Goal: Task Accomplishment & Management: Manage account settings

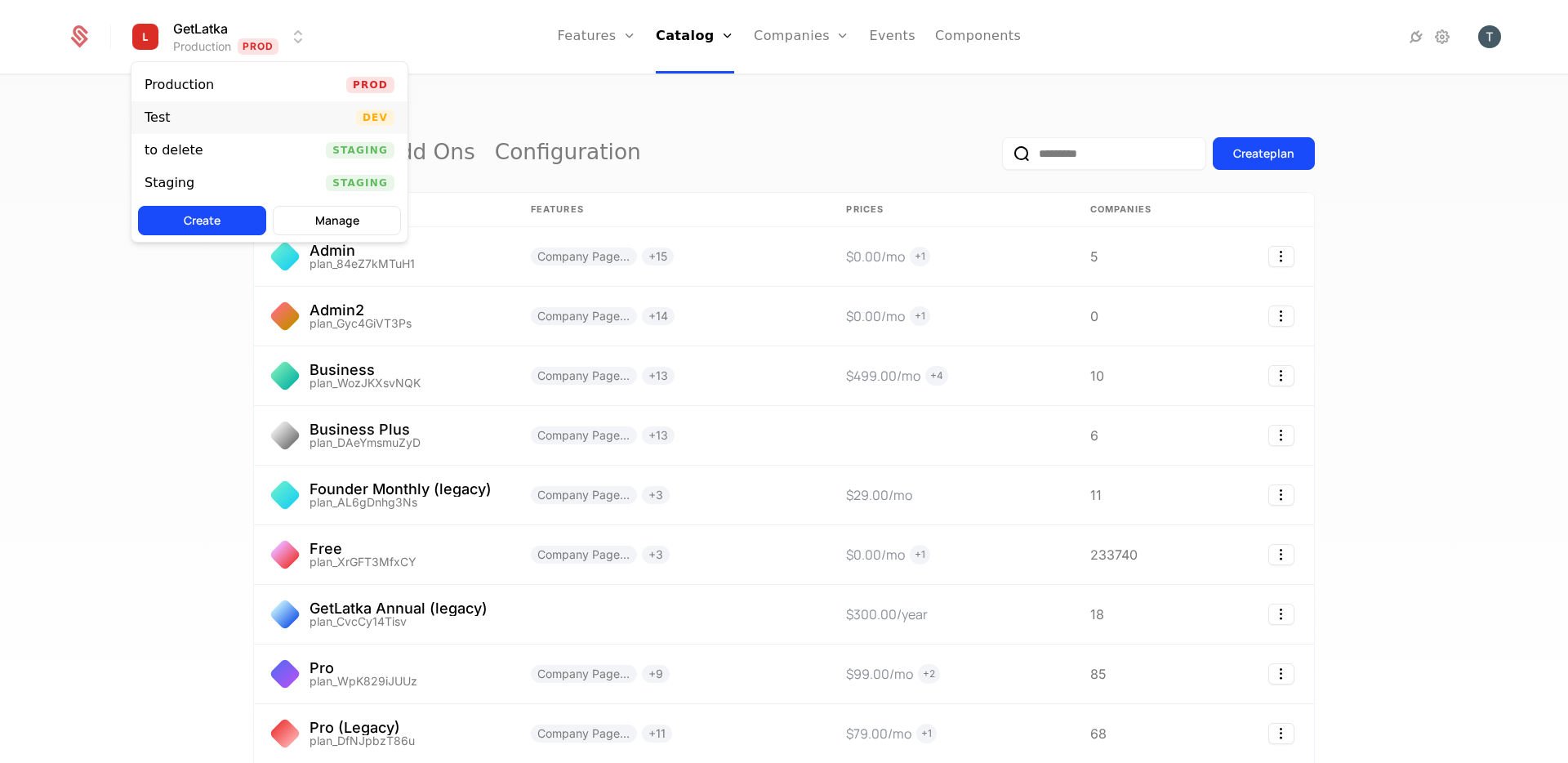
click at [244, 121] on div "Test Dev" at bounding box center [269, 117] width 276 height 33
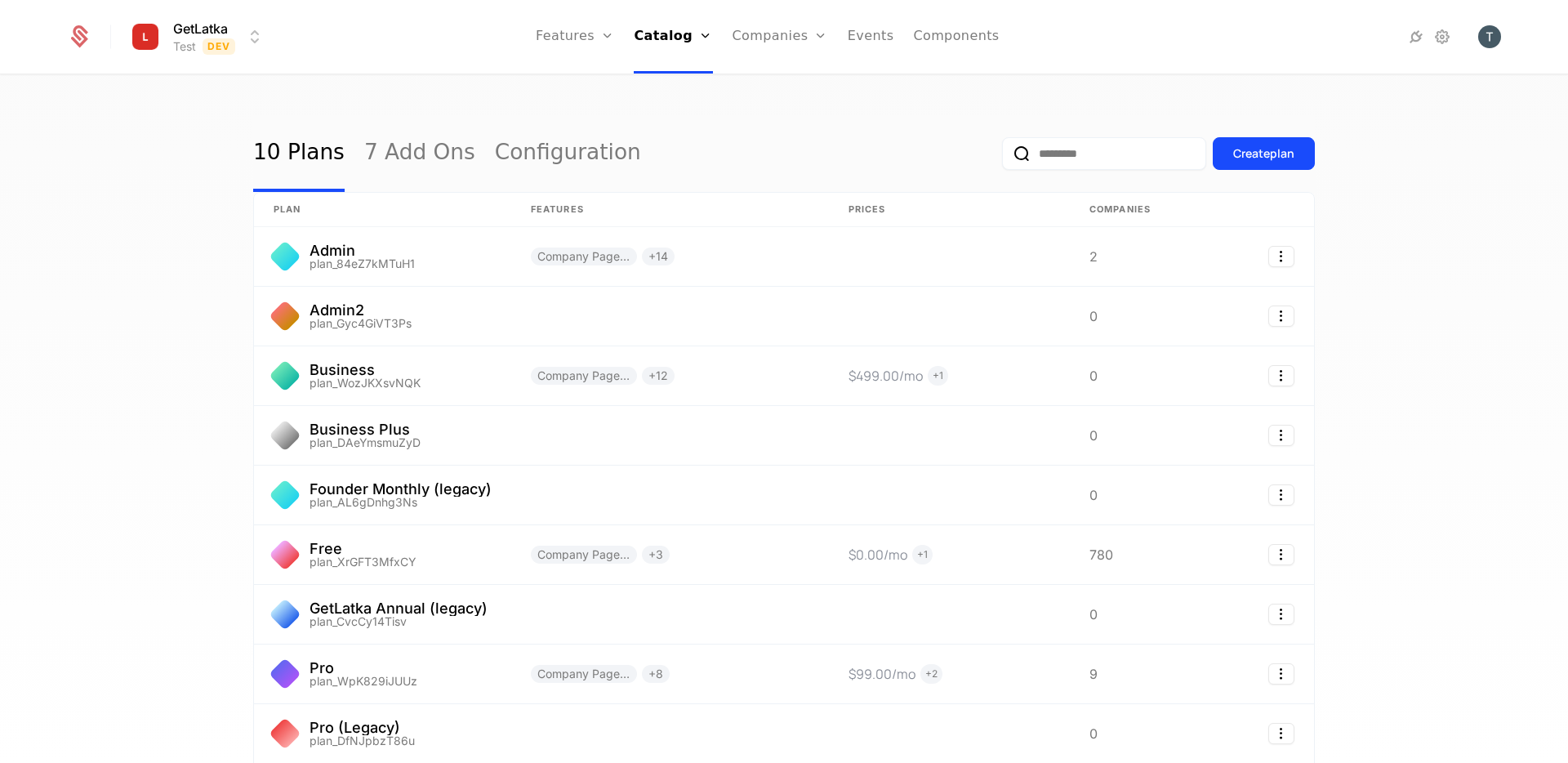
click at [1457, 31] on div at bounding box center [1386, 37] width 231 height 23
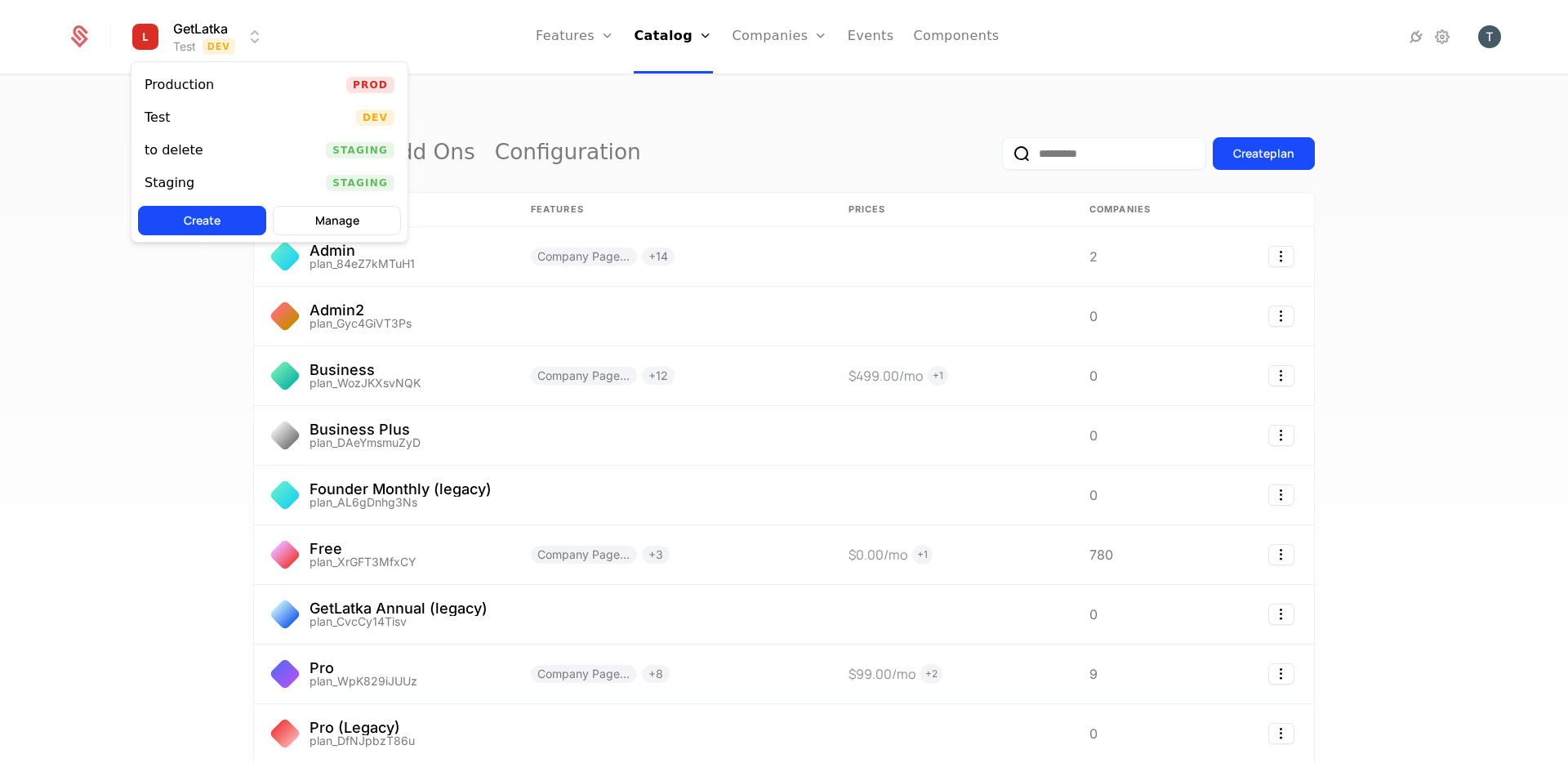
click at [200, 46] on html "GetLatka Test Dev Features Features Flags Catalog Plans Add Ons Configuration C…" at bounding box center [784, 382] width 1568 height 763
click at [344, 225] on button "Manage" at bounding box center [337, 221] width 128 height 29
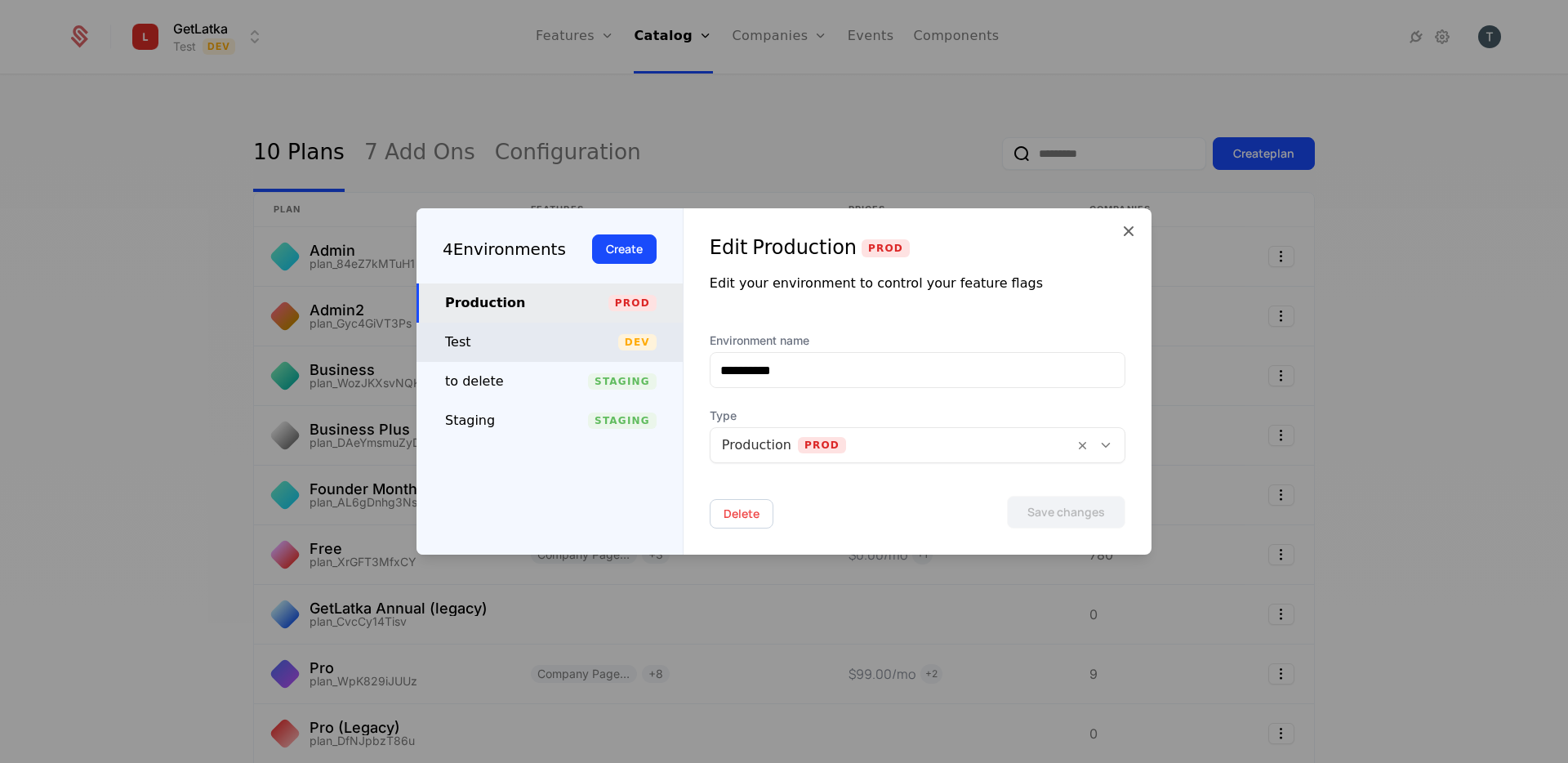
click at [550, 342] on div "Test" at bounding box center [531, 342] width 173 height 20
type input "****"
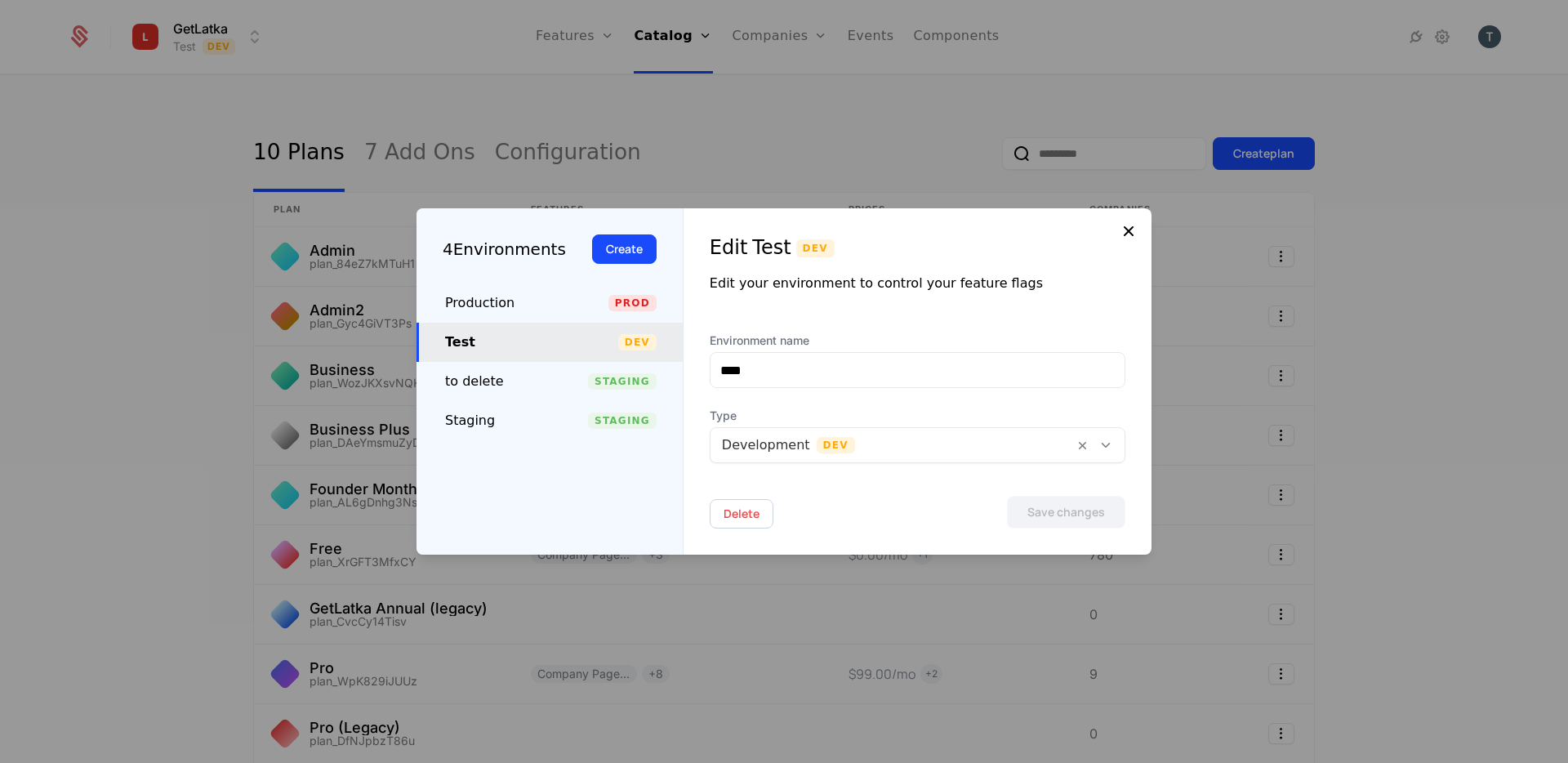
click at [1137, 231] on icon at bounding box center [1128, 231] width 20 height 20
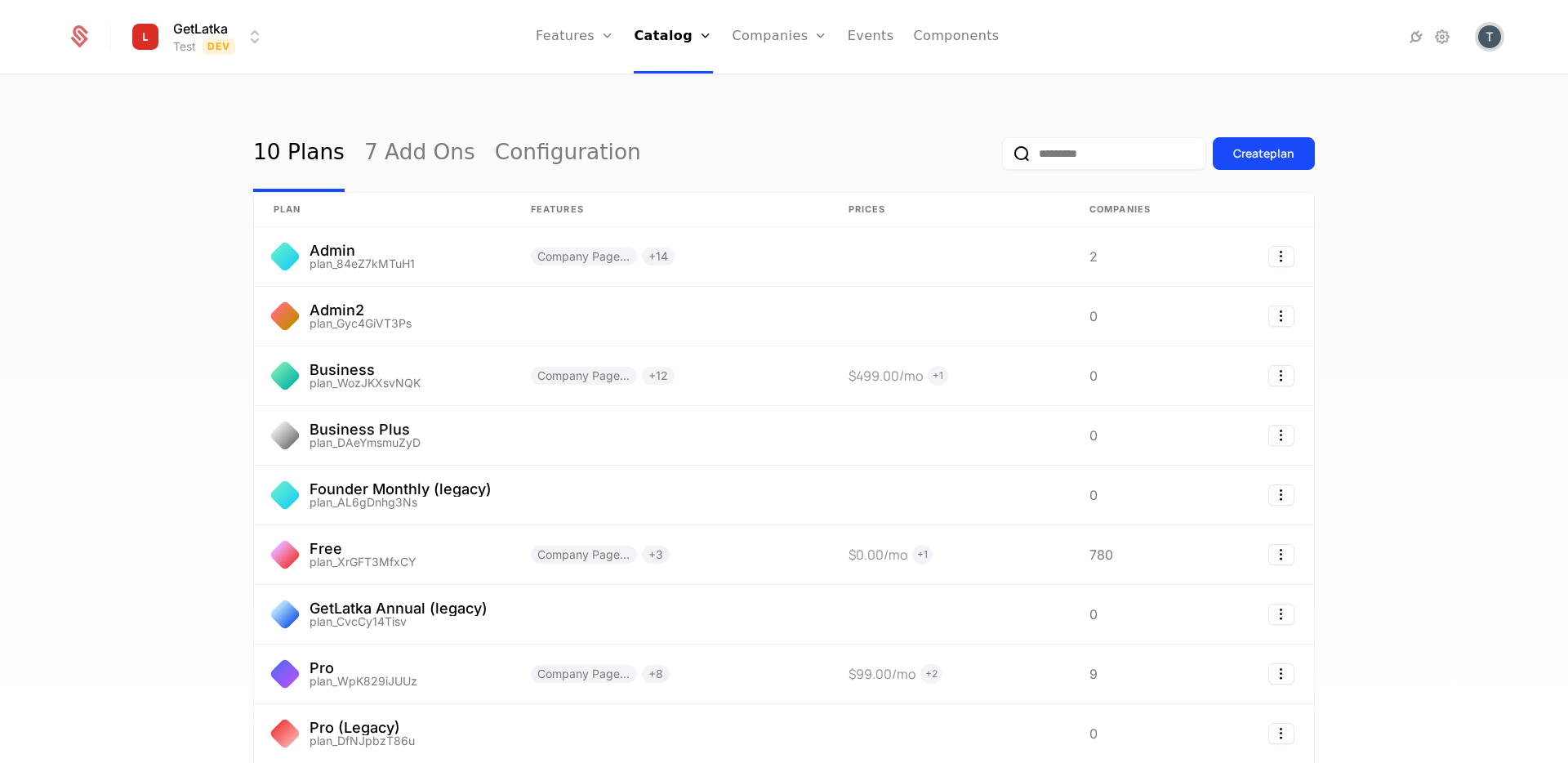
click at [1486, 33] on img "Open user button" at bounding box center [1489, 37] width 23 height 23
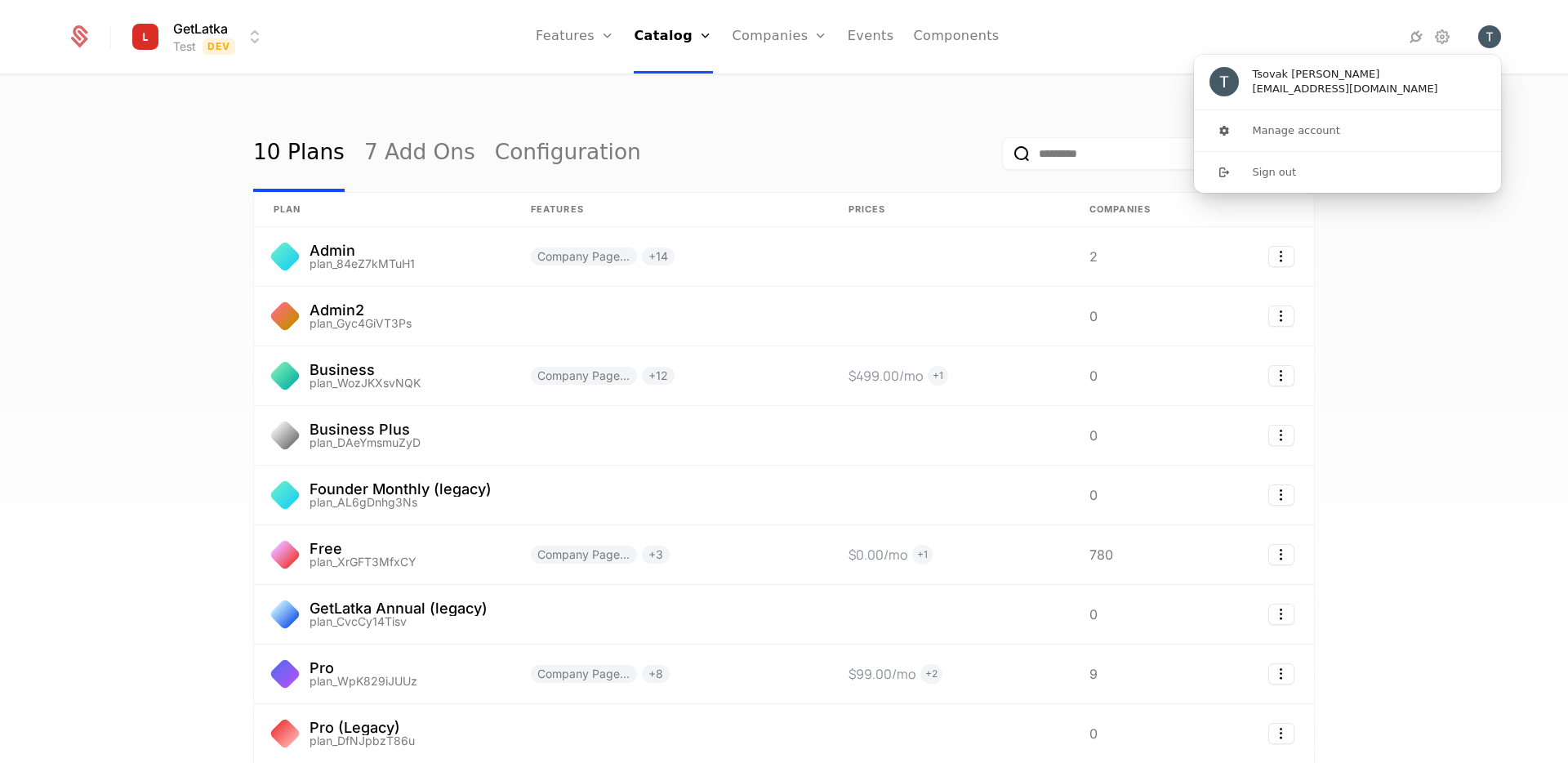
click at [1429, 33] on div at bounding box center [1361, 37] width 182 height 20
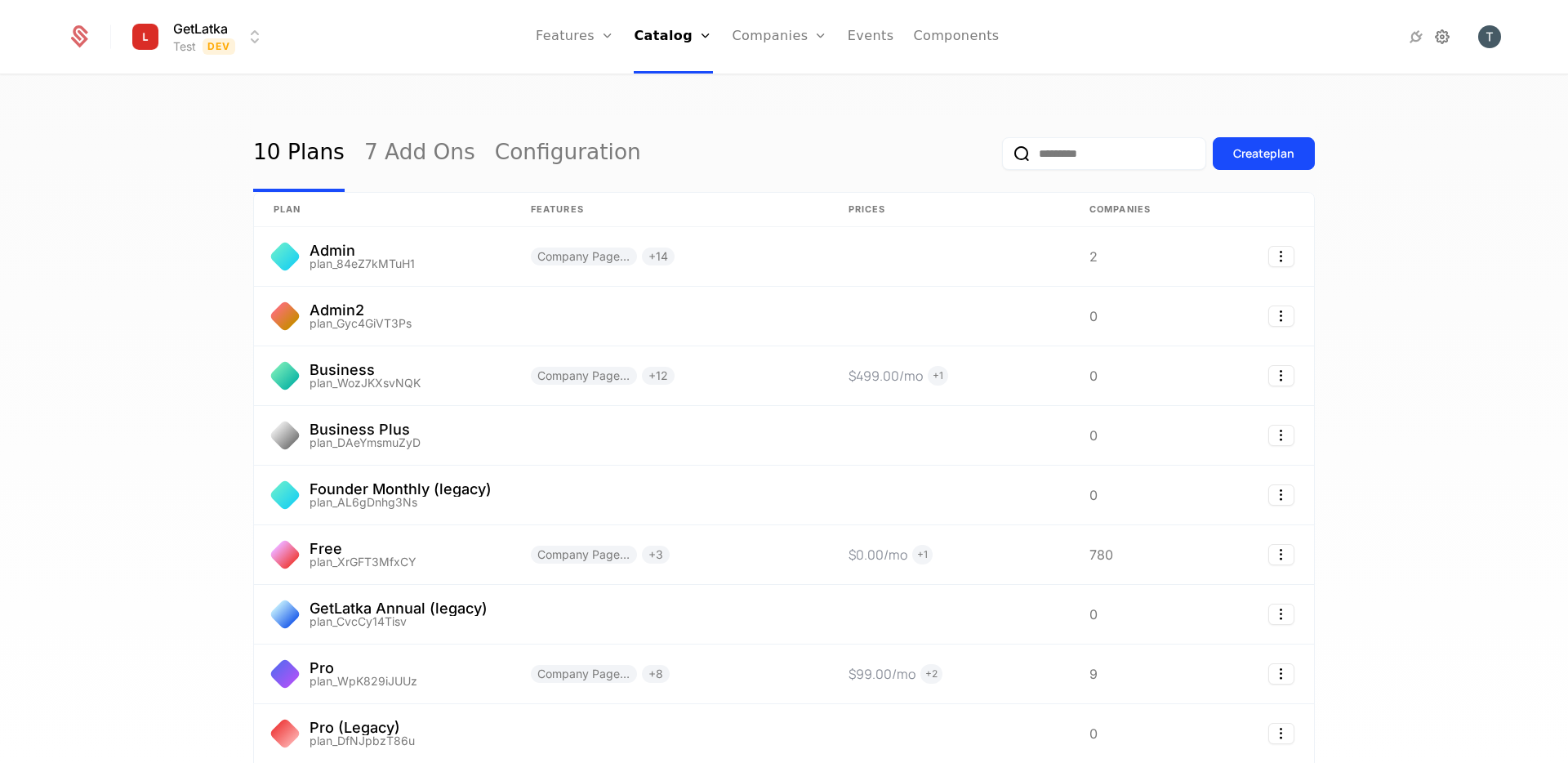
click at [1434, 33] on icon at bounding box center [1442, 37] width 20 height 20
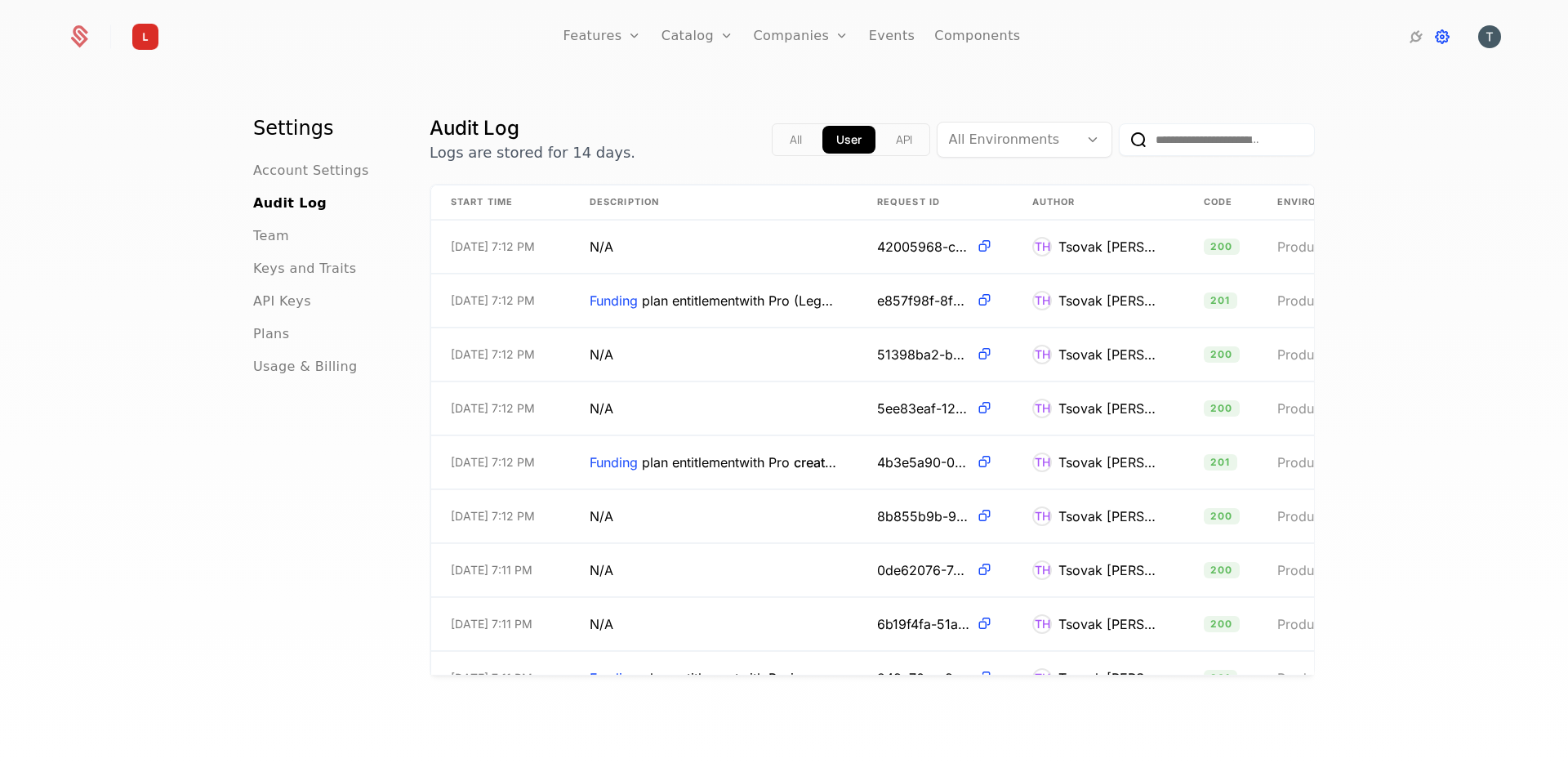
click at [1433, 33] on icon at bounding box center [1442, 37] width 20 height 20
click at [303, 308] on span "API Keys" at bounding box center [282, 301] width 58 height 20
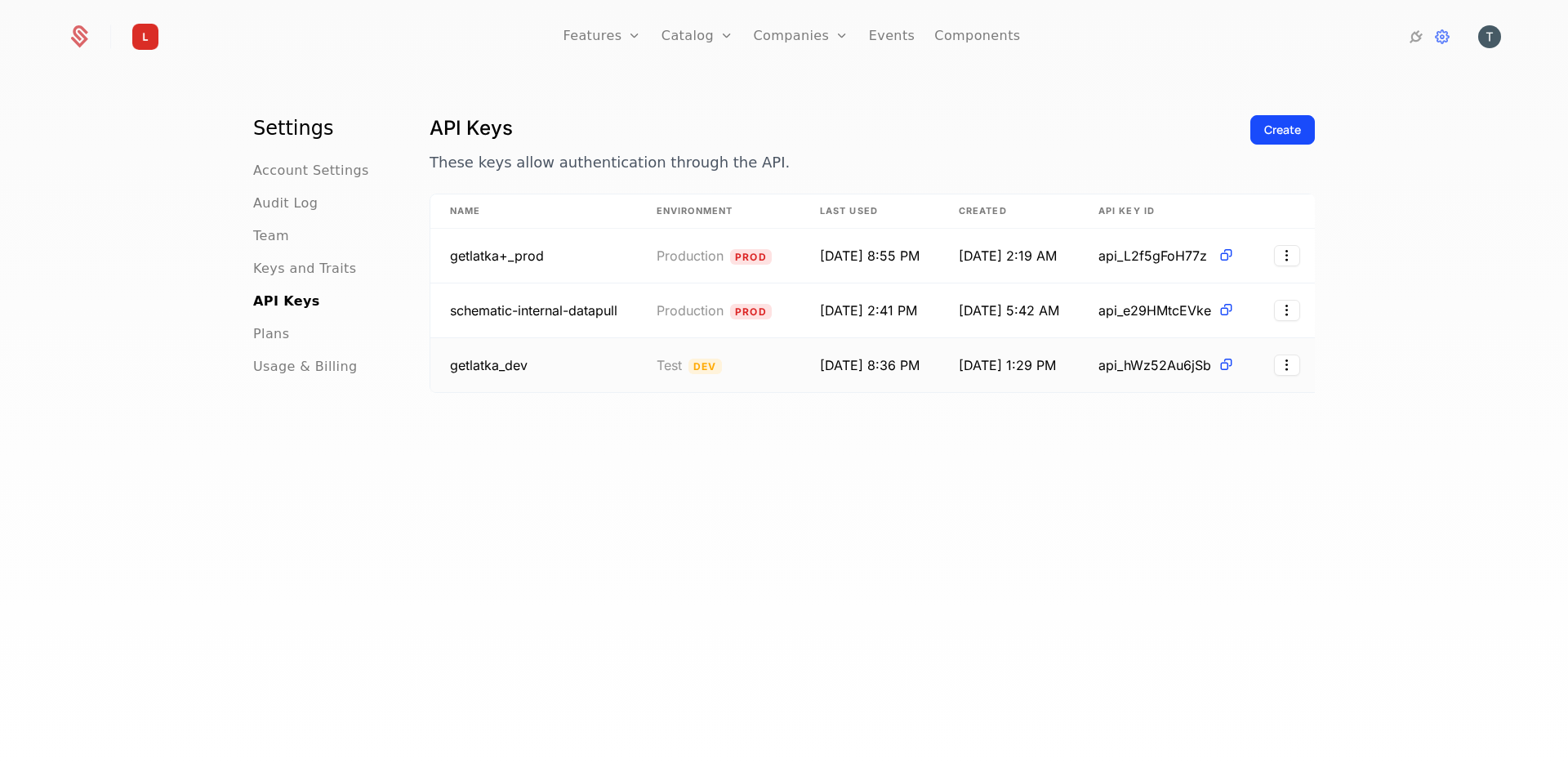
click at [517, 367] on span "getlatka_dev" at bounding box center [488, 364] width 78 height 16
click at [1235, 371] on icon at bounding box center [1227, 364] width 17 height 17
click at [928, 600] on div "API Keys These keys allow authentication through the API. Create Name Environme…" at bounding box center [872, 444] width 885 height 657
click at [1249, 251] on td "api_L2f5gFoH77z" at bounding box center [1166, 256] width 175 height 55
click at [1235, 251] on icon at bounding box center [1227, 255] width 17 height 17
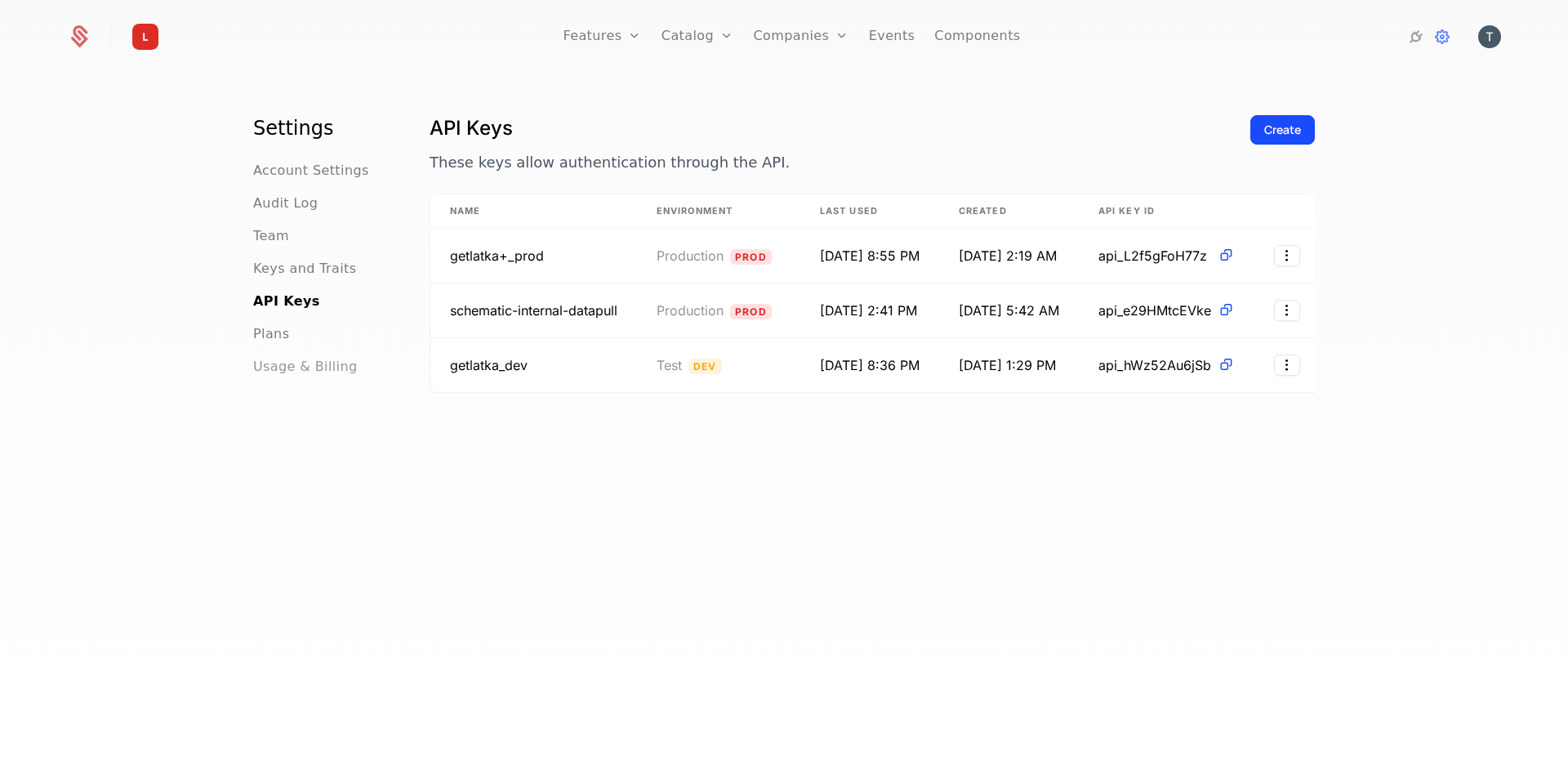
click at [313, 366] on span "Usage & Billing" at bounding box center [305, 366] width 104 height 20
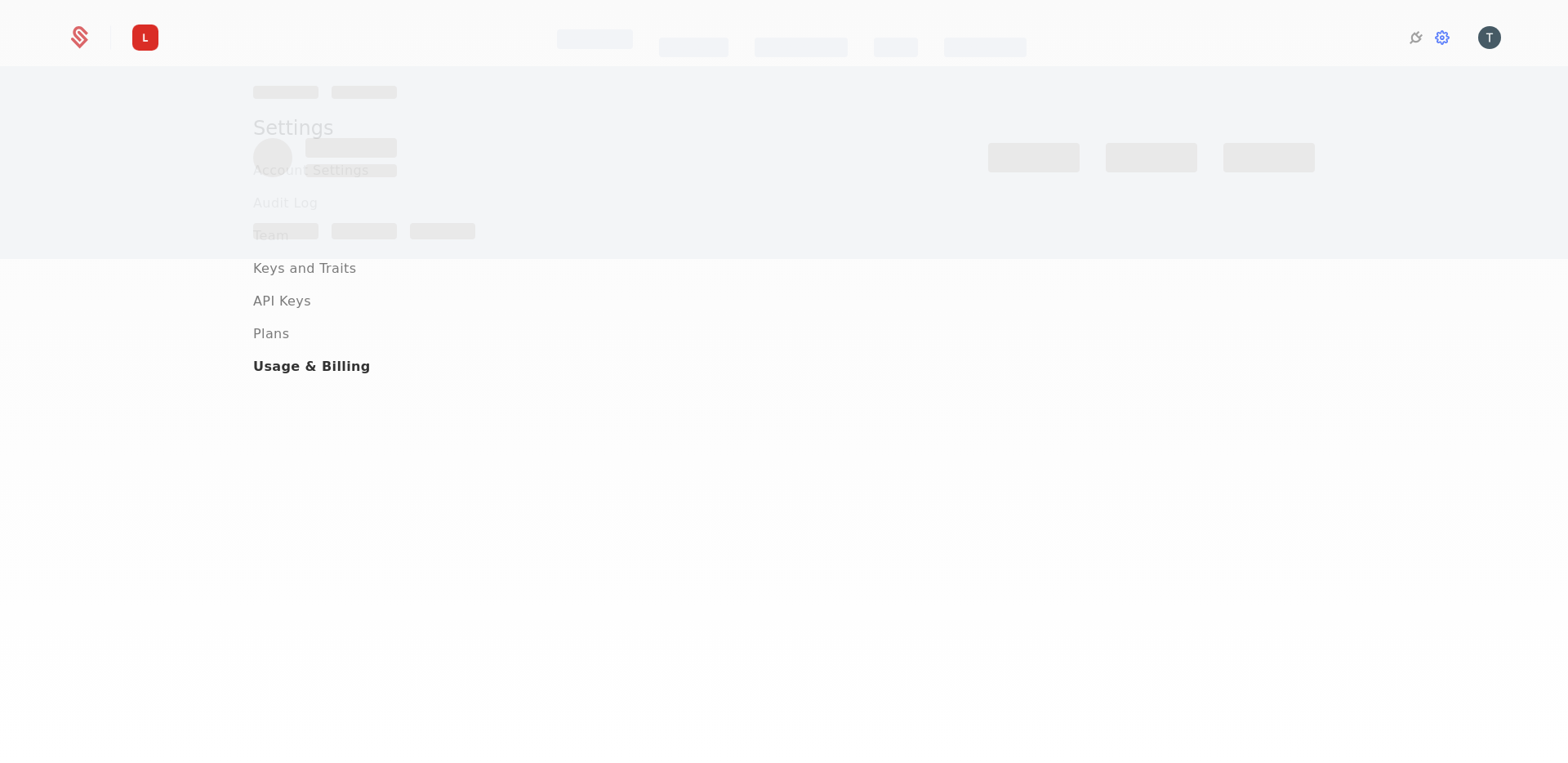
click at [313, 366] on div at bounding box center [784, 382] width 1568 height 763
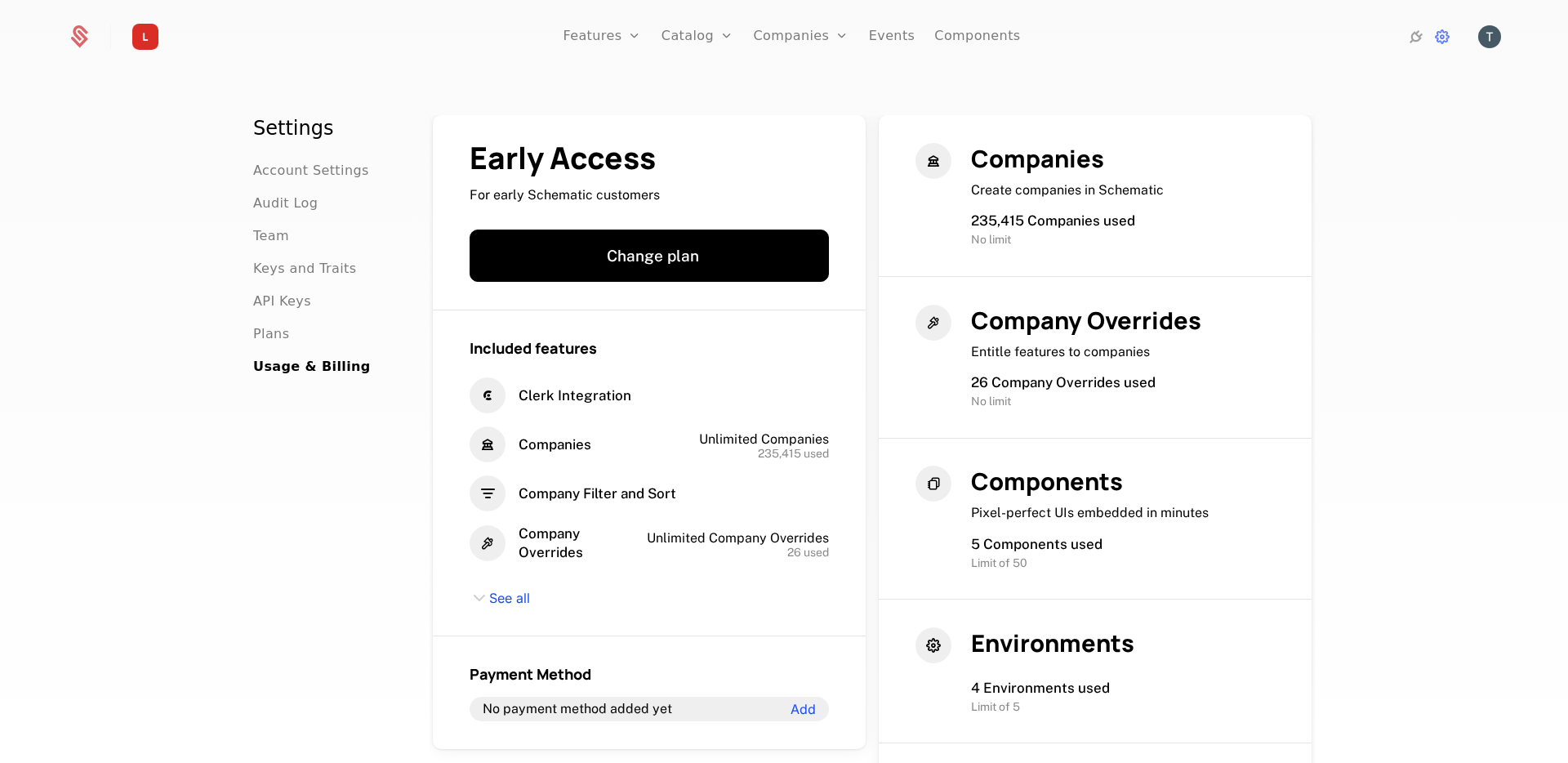
click at [124, 33] on link at bounding box center [98, 37] width 63 height 25
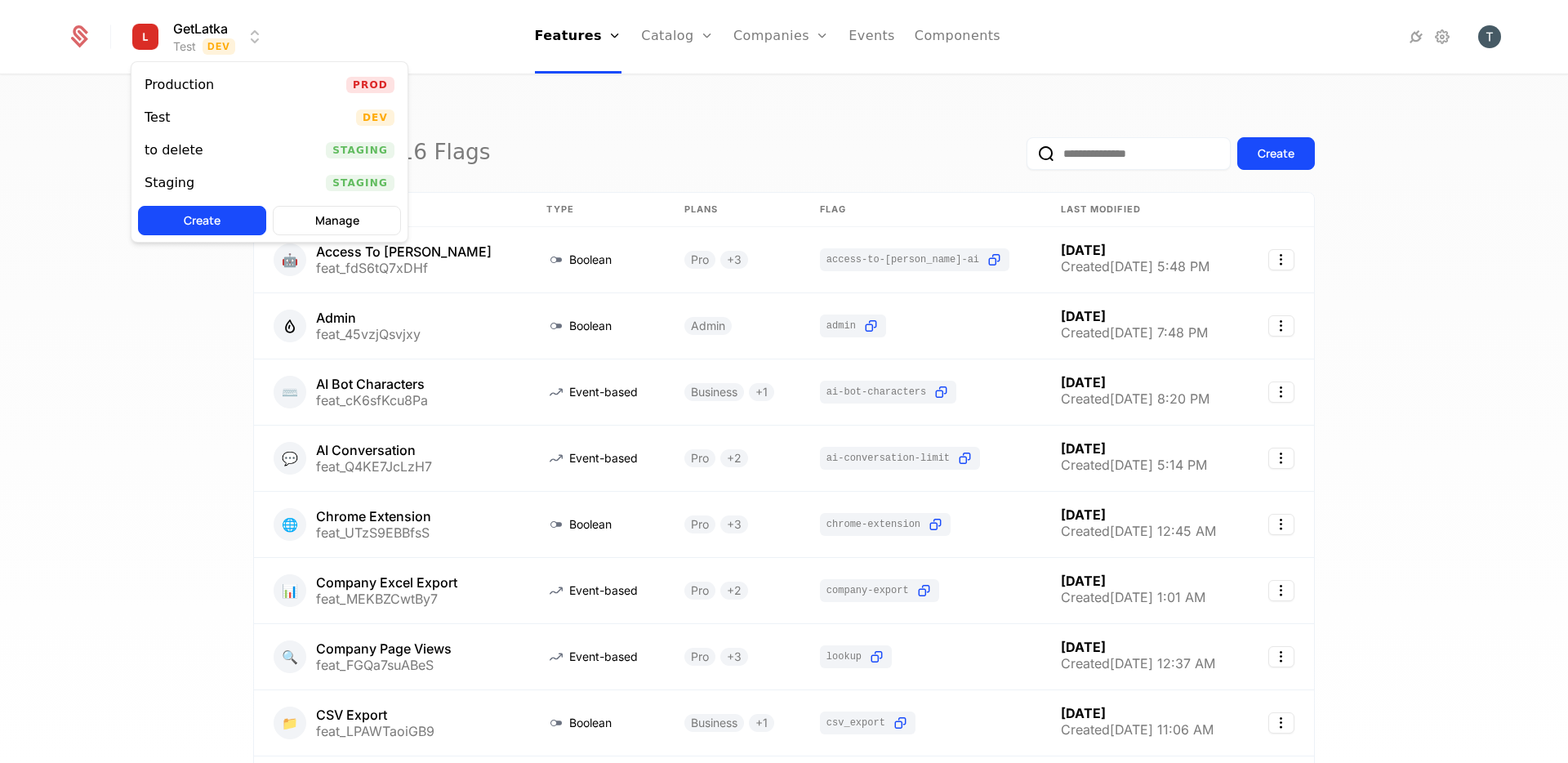
click at [177, 33] on html "GetLatka Test Dev Features Features Flags Catalog Plans Add Ons Configuration C…" at bounding box center [784, 382] width 1568 height 763
click at [312, 222] on button "Manage" at bounding box center [337, 221] width 128 height 29
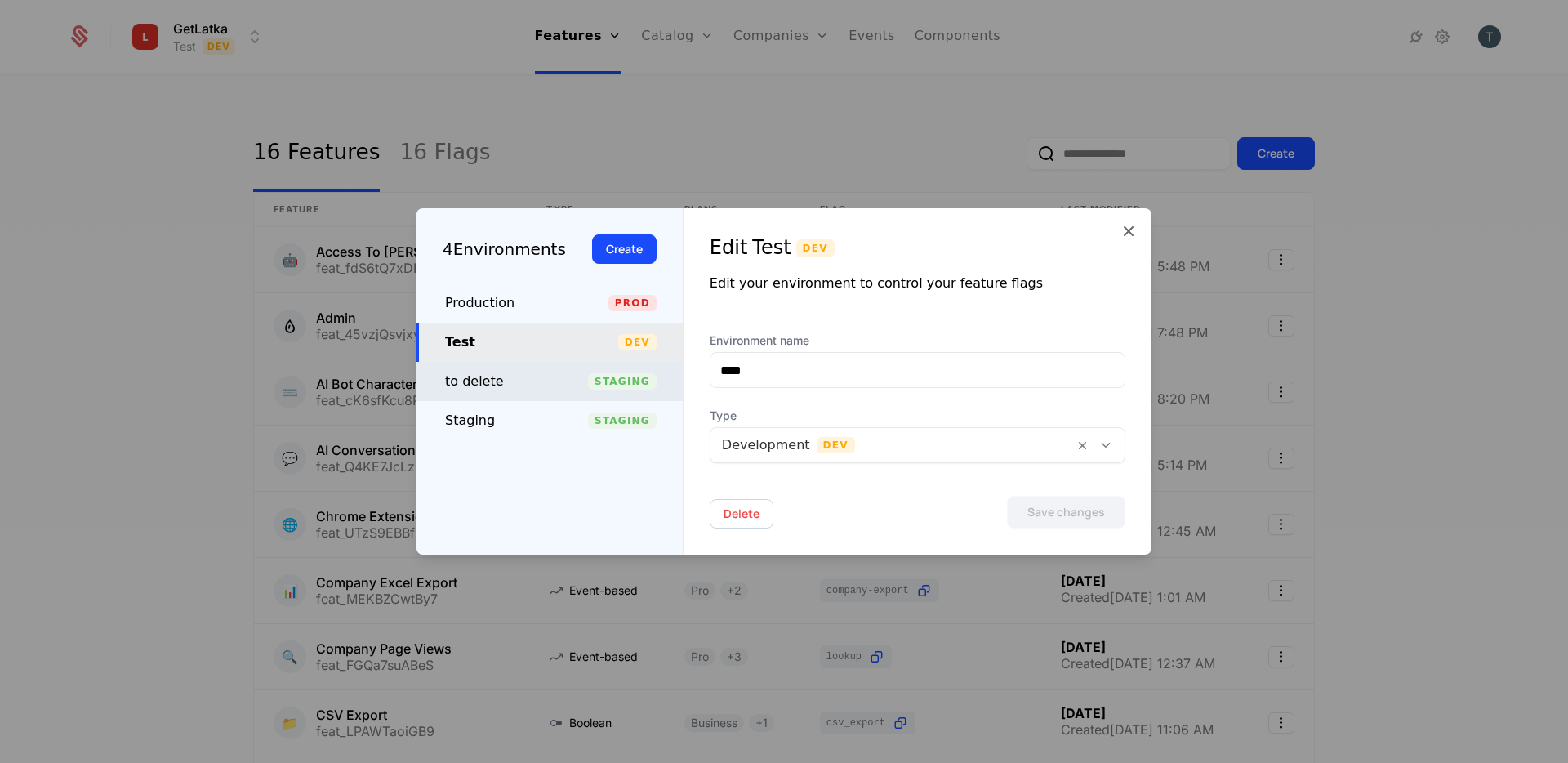
click at [531, 381] on div "to delete" at bounding box center [516, 381] width 143 height 20
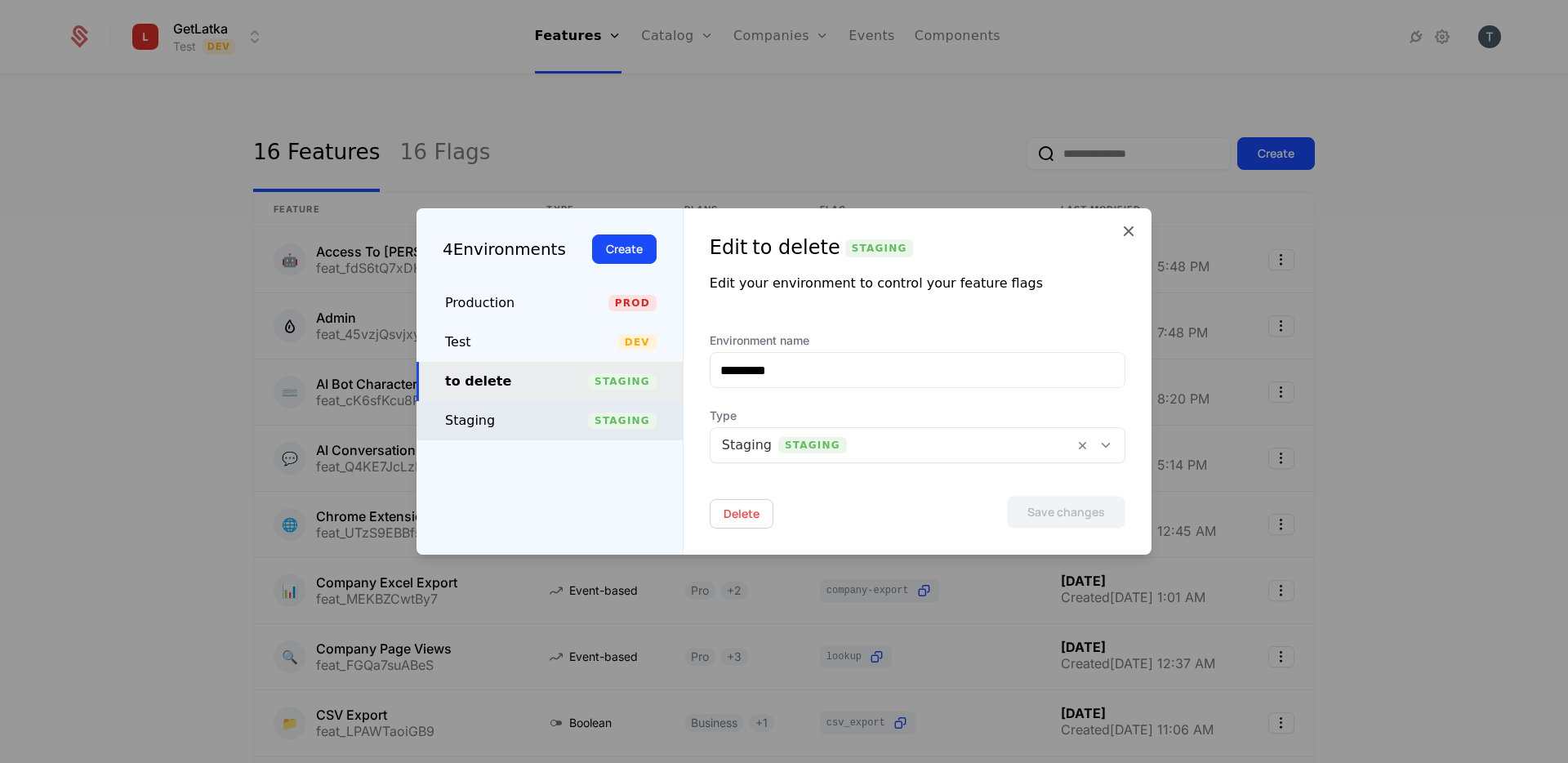
click at [497, 433] on div "Staging Staging" at bounding box center [549, 421] width 266 height 39
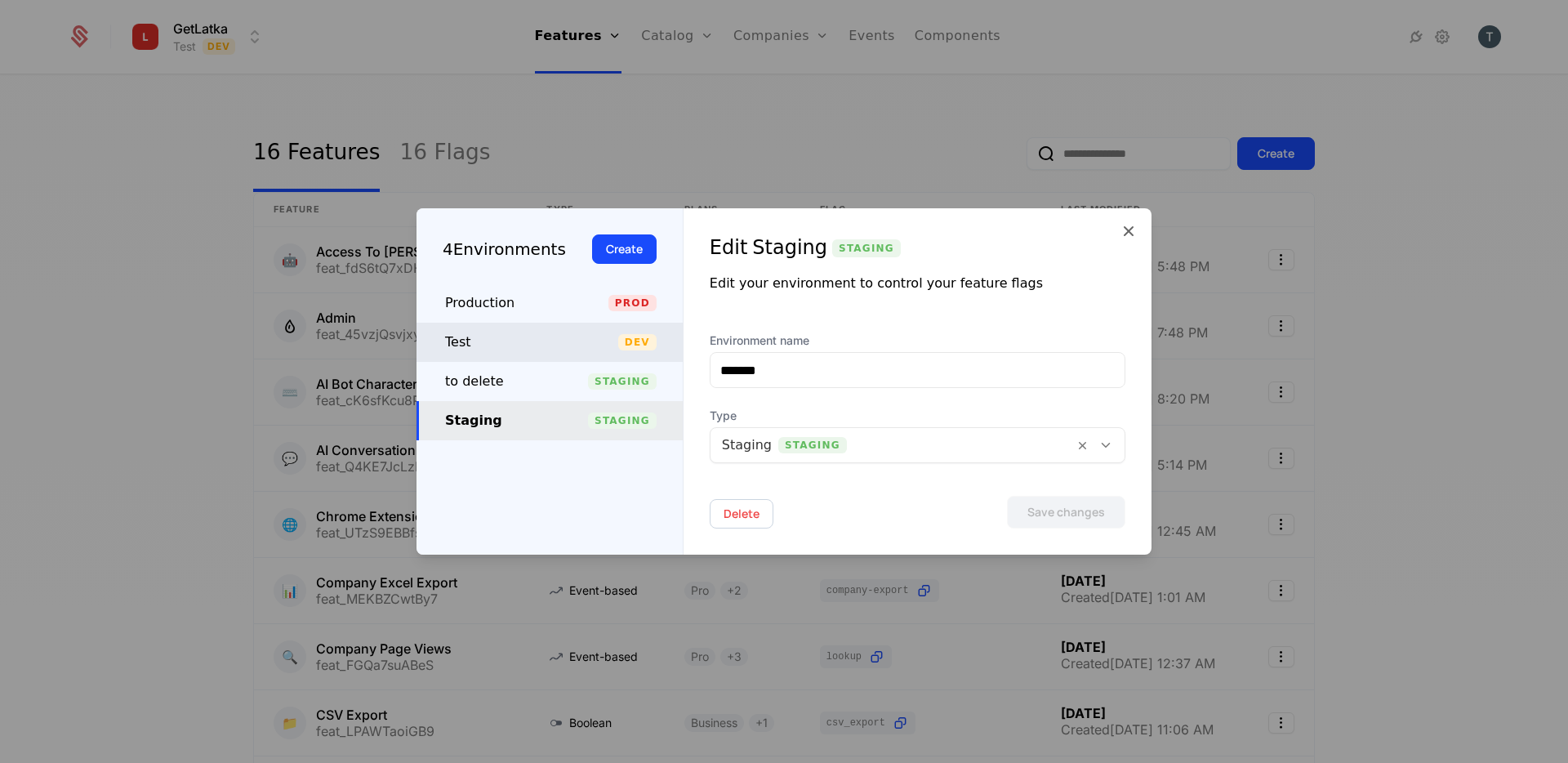
click at [517, 348] on div "Test" at bounding box center [531, 342] width 173 height 20
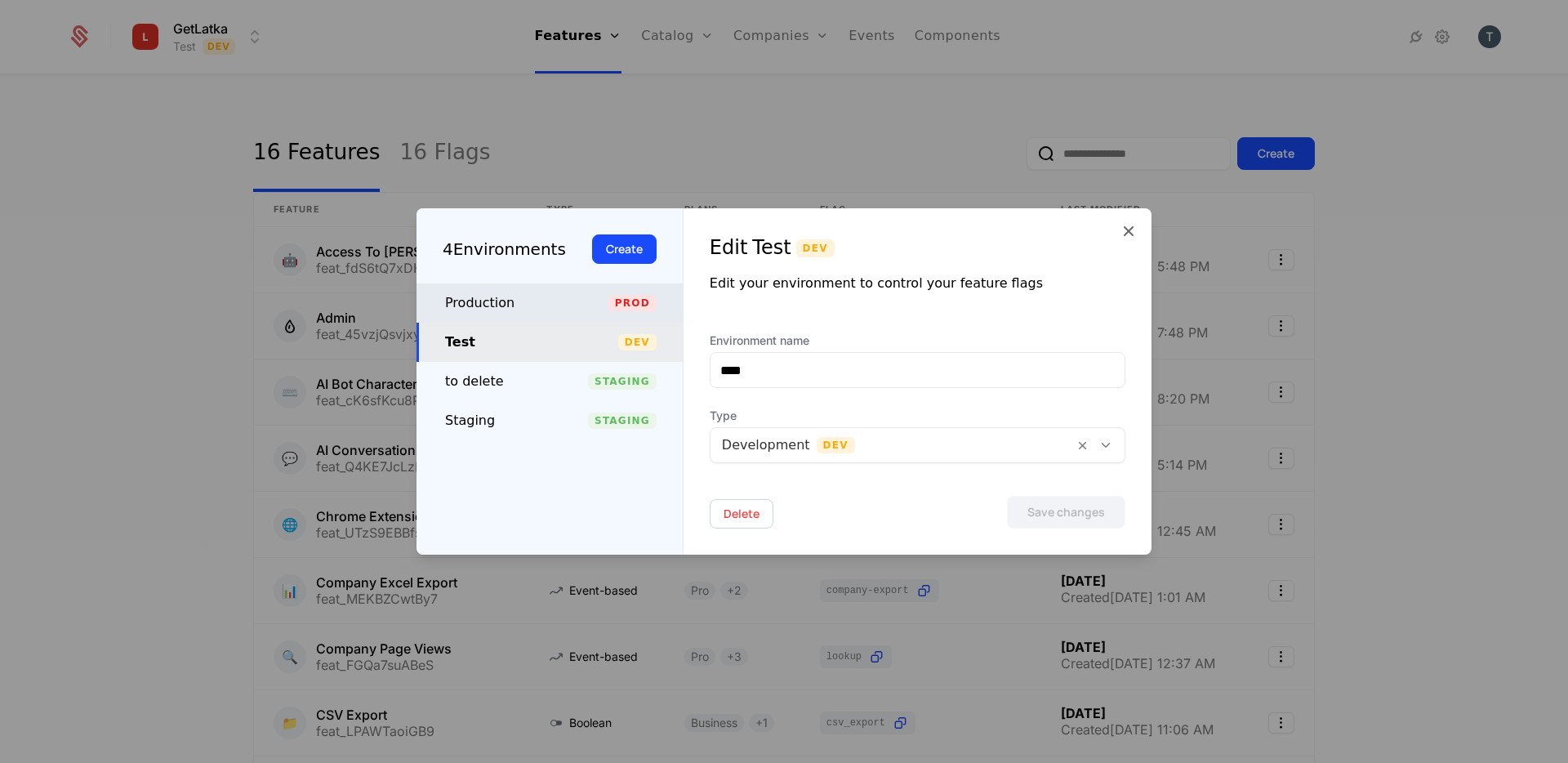
click at [506, 292] on div "Production Prod" at bounding box center [549, 303] width 266 height 39
click at [543, 351] on div "Test" at bounding box center [531, 342] width 173 height 20
click at [545, 398] on div "to delete Staging" at bounding box center [549, 382] width 266 height 39
type input "*********"
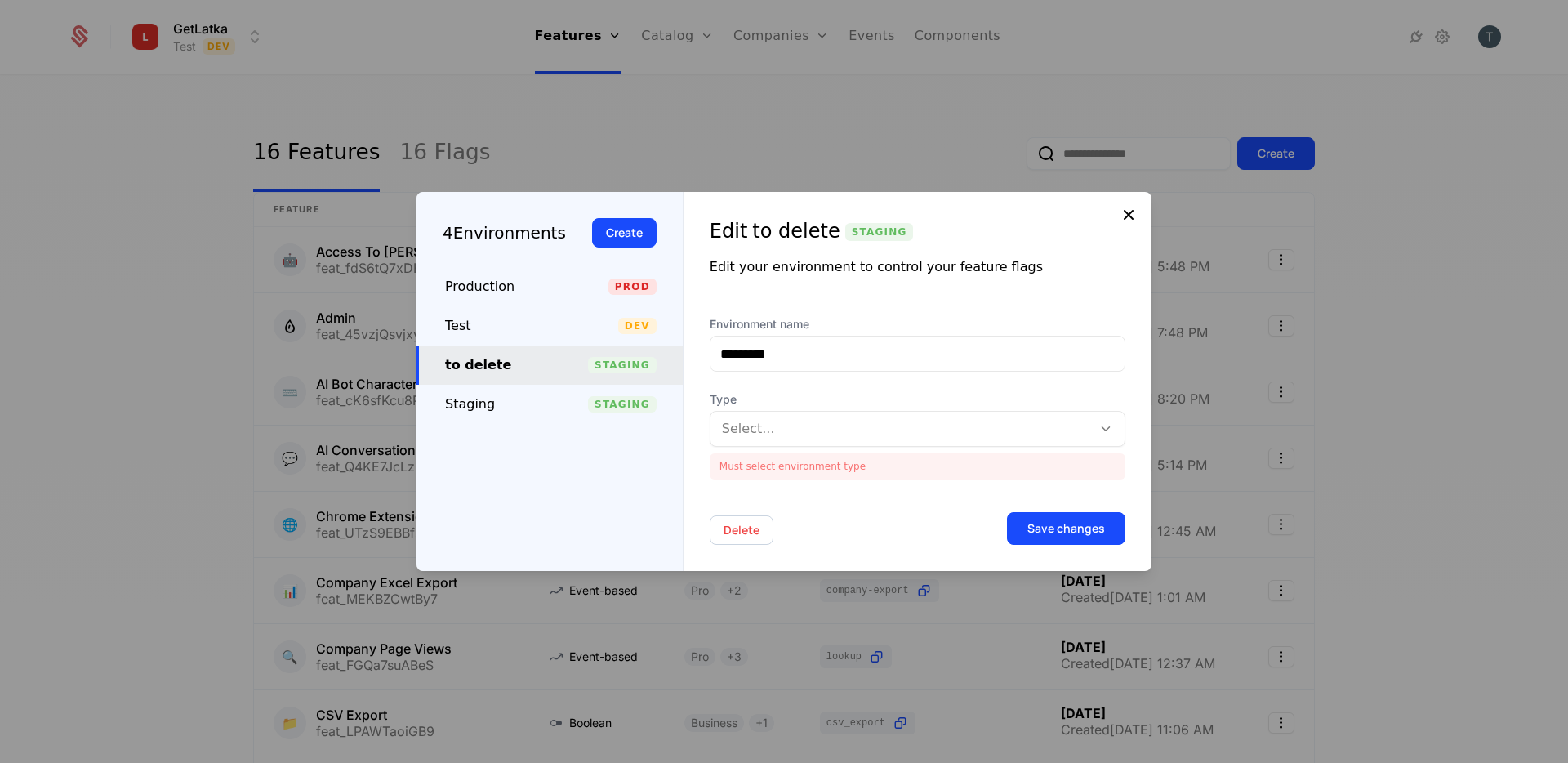
click at [1132, 234] on div "4 Environments Create Production Prod Test Dev to delete Staging Staging Stagin…" at bounding box center [784, 381] width 735 height 379
click at [1130, 226] on div "Edit to delete Staging Edit your environment to control your feature flags Envi…" at bounding box center [917, 381] width 468 height 379
click at [1131, 216] on icon at bounding box center [1128, 215] width 20 height 20
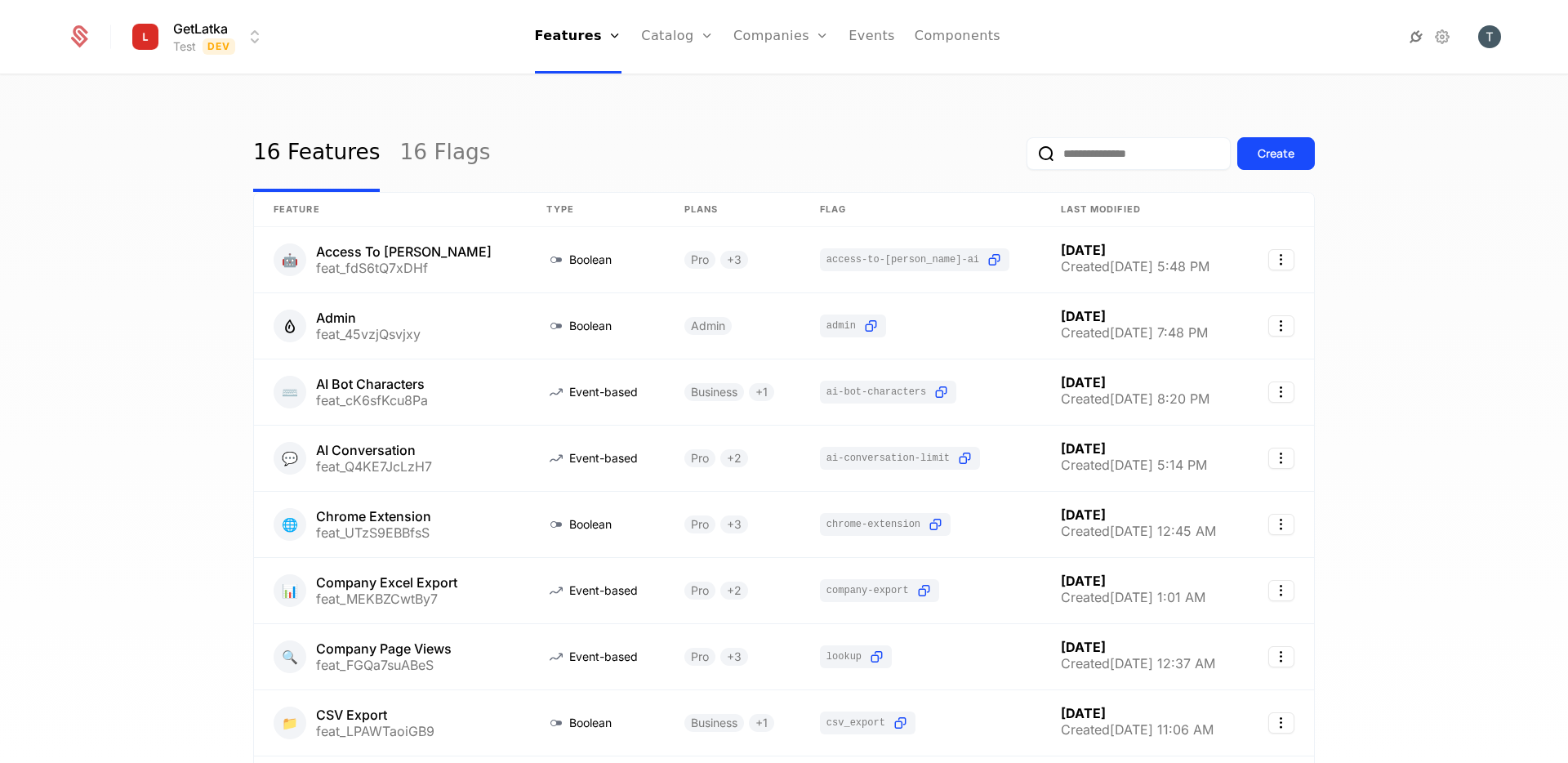
click at [1415, 39] on icon at bounding box center [1416, 37] width 20 height 20
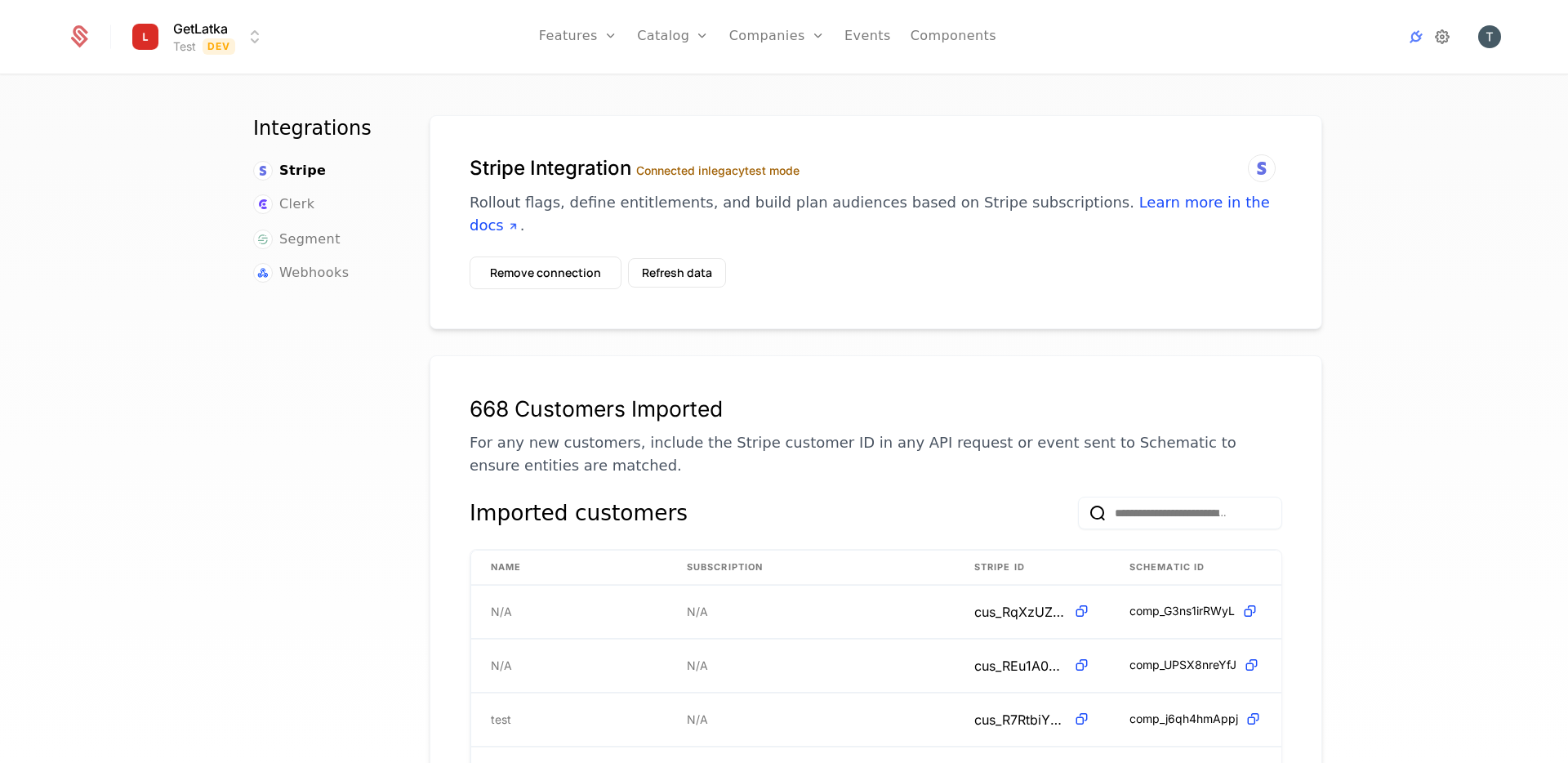
click at [1448, 43] on icon at bounding box center [1442, 37] width 20 height 20
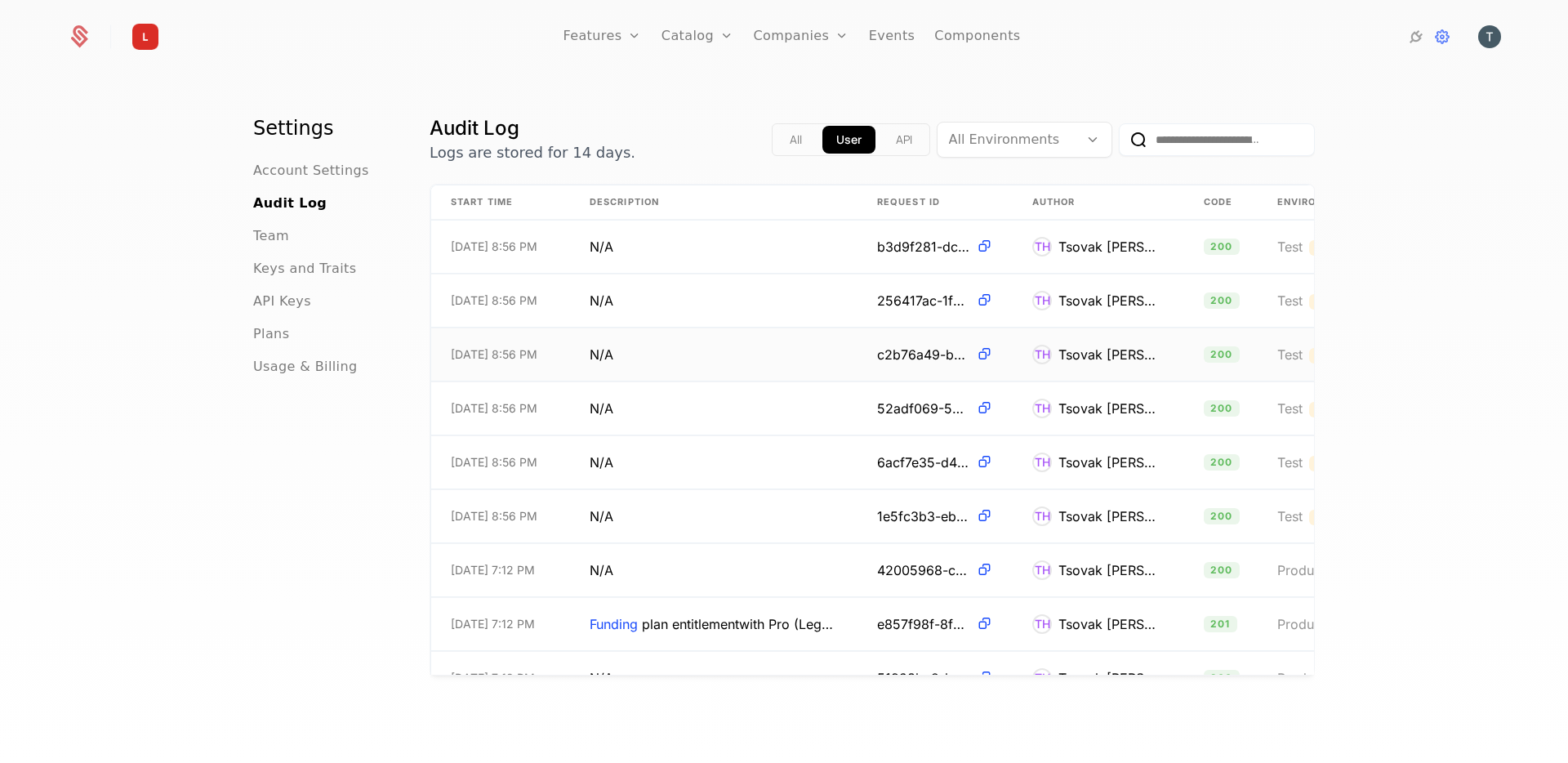
scroll to position [0, 352]
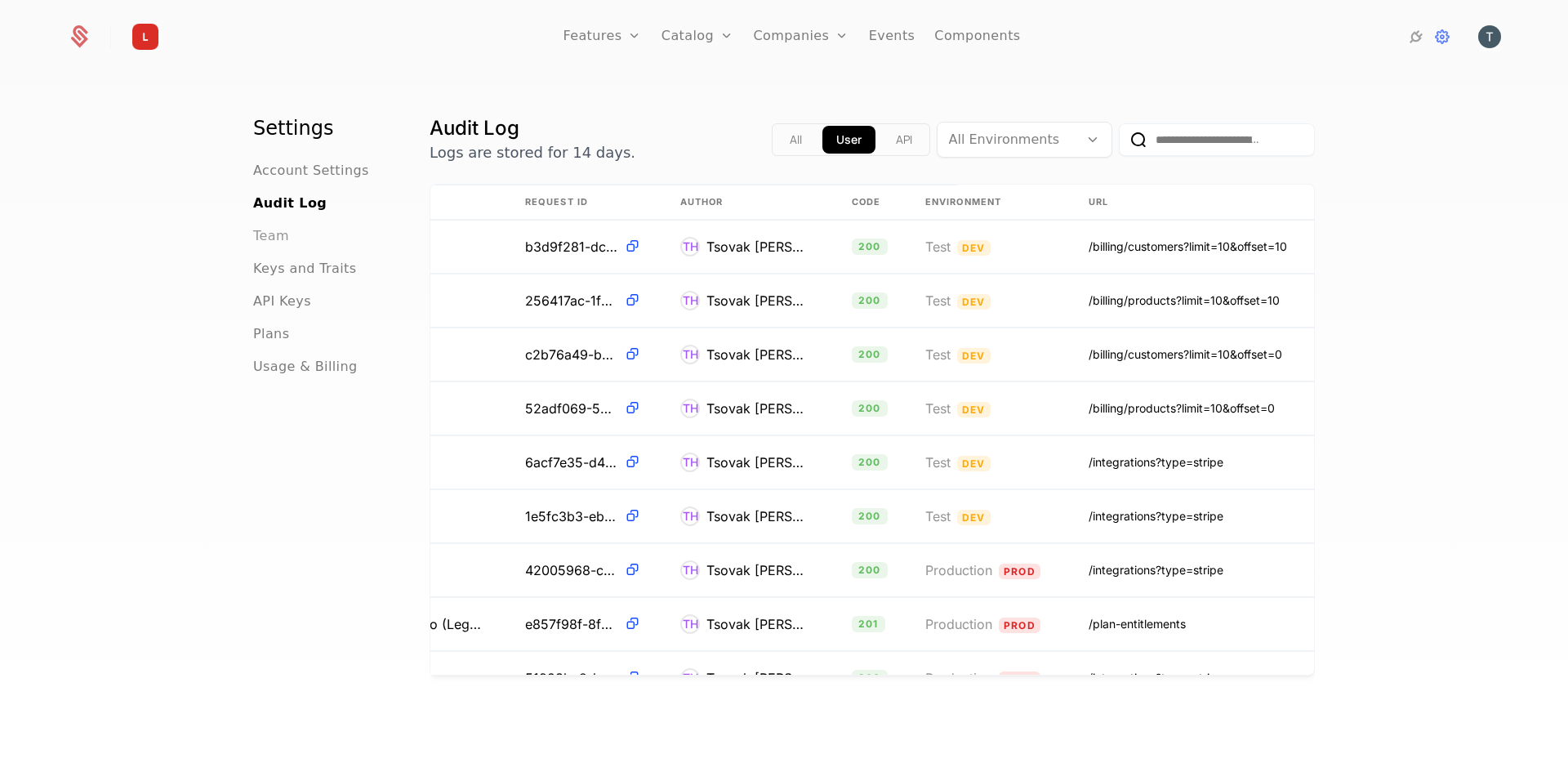
click at [284, 236] on span "Team" at bounding box center [271, 235] width 36 height 20
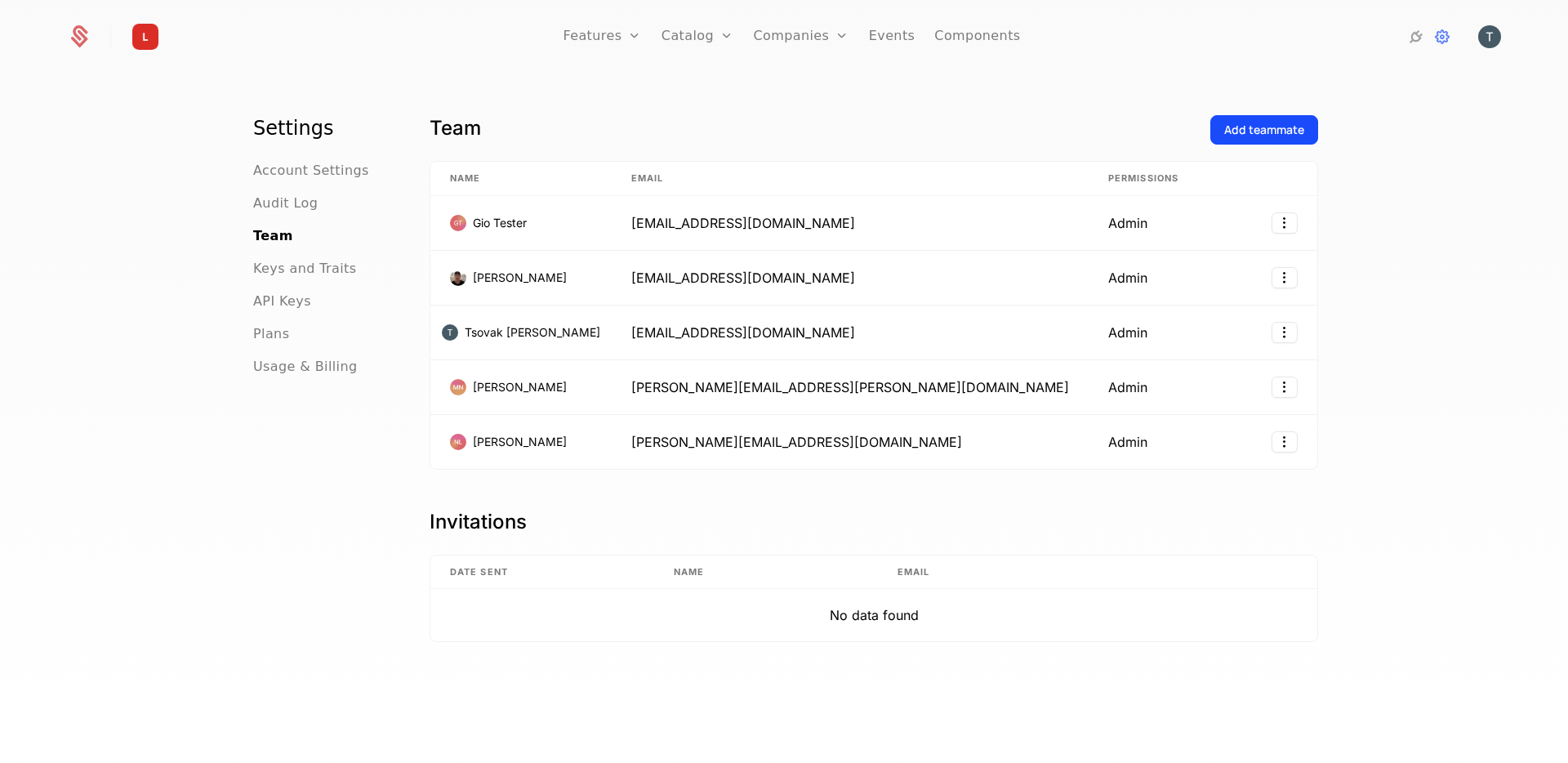
click at [310, 154] on nav "Settings Account Settings Audit Log Team Keys and Traits API Keys Plans Usage &…" at bounding box center [322, 246] width 137 height 262
click at [320, 272] on span "Keys and Traits" at bounding box center [305, 269] width 103 height 20
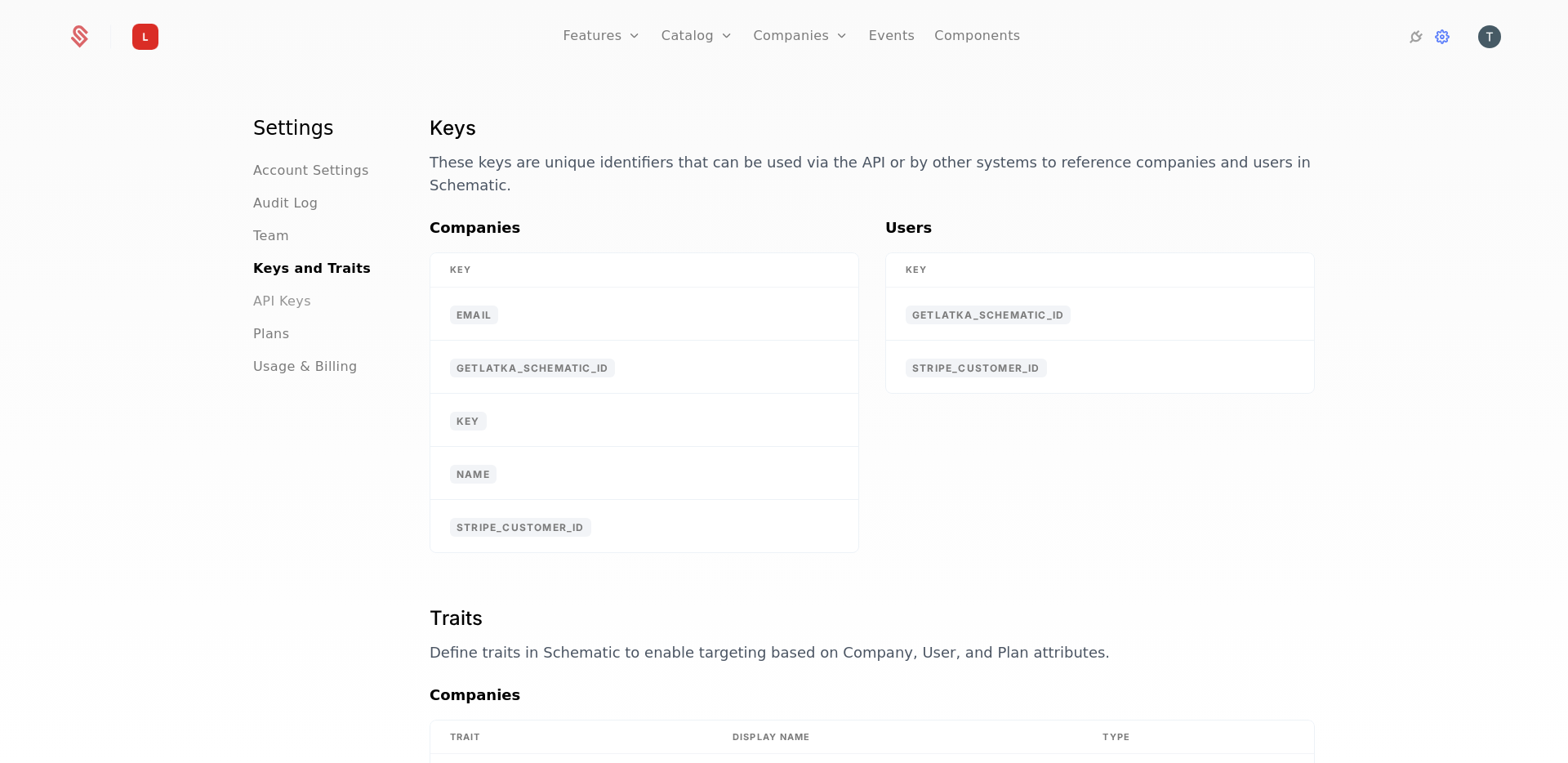
click at [281, 295] on span "API Keys" at bounding box center [282, 301] width 58 height 20
